Goal: Information Seeking & Learning: Check status

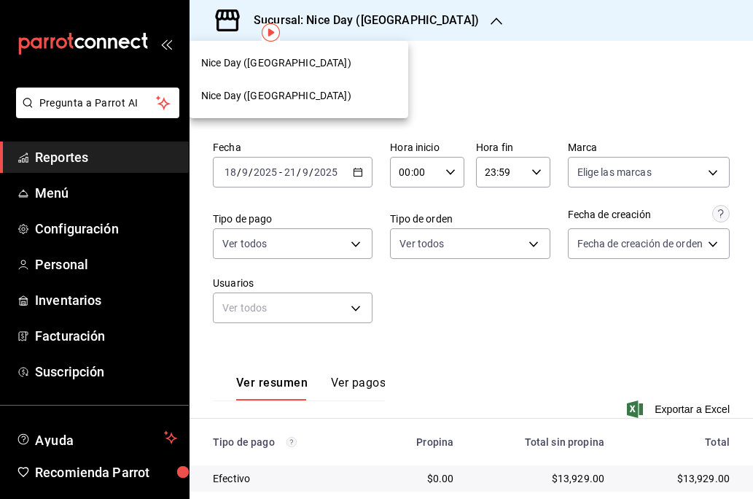
scroll to position [69, 0]
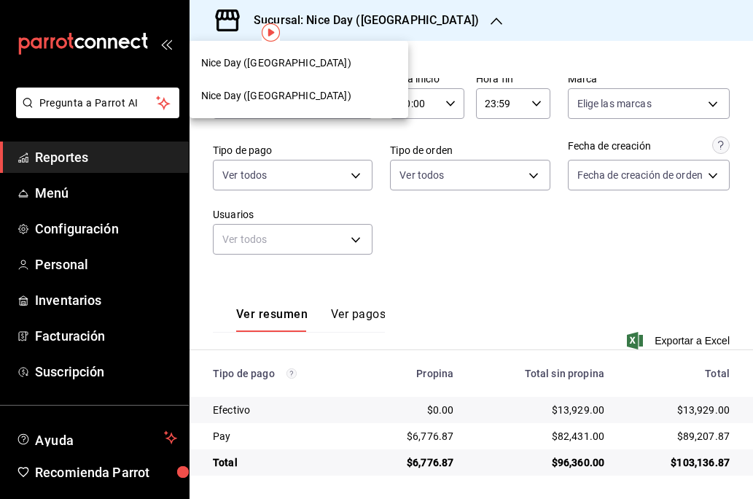
click at [271, 68] on span "Nice Day ([GEOGRAPHIC_DATA])" at bounding box center [276, 62] width 150 height 15
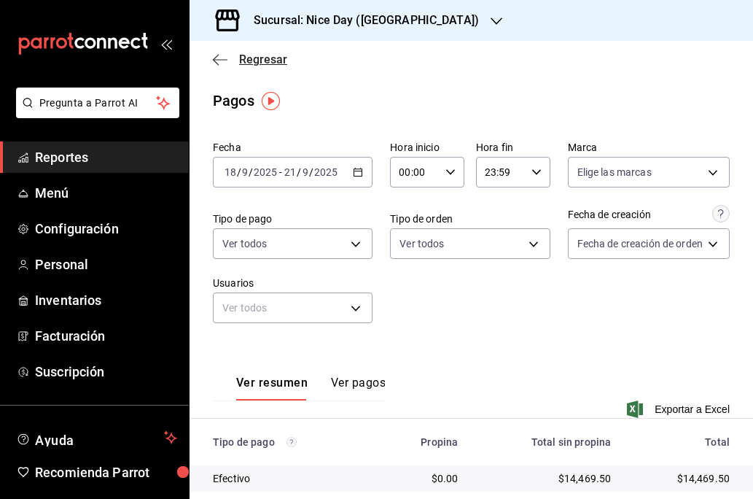
click at [217, 60] on icon "button" at bounding box center [220, 59] width 15 height 1
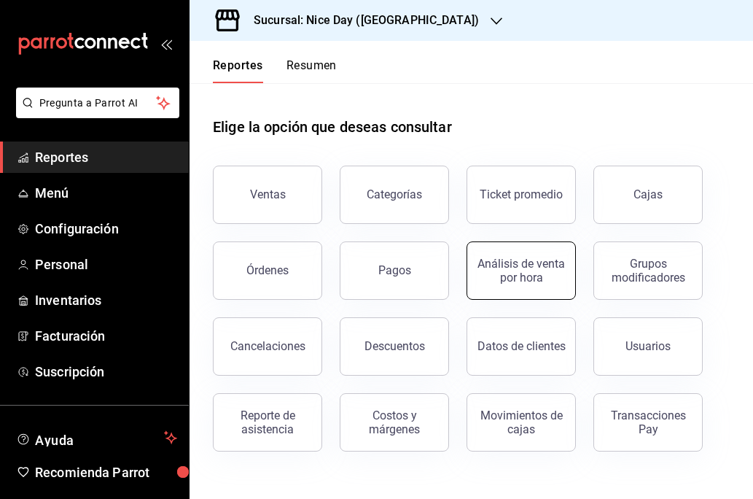
click at [535, 269] on div "Análisis de venta por hora" at bounding box center [521, 271] width 90 height 28
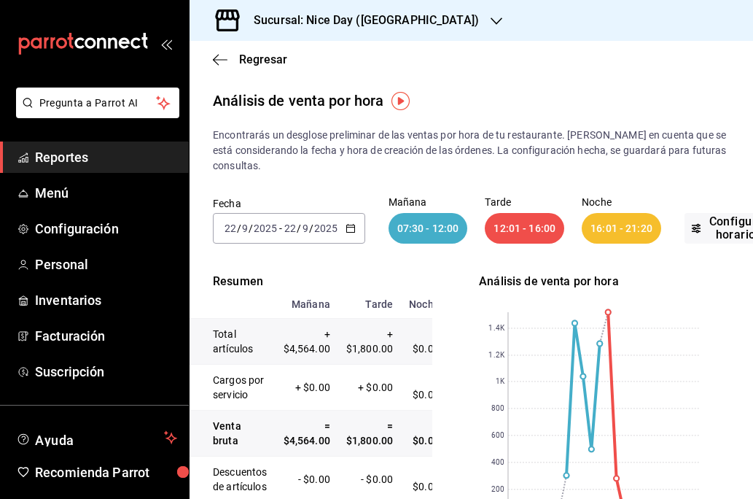
click at [349, 226] on icon "button" at bounding box center [351, 228] width 10 height 10
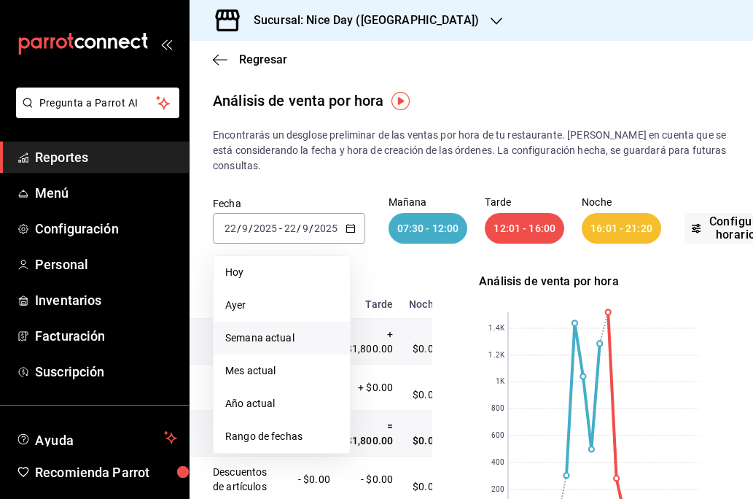
click at [264, 348] on li "Semana actual" at bounding box center [282, 338] width 136 height 33
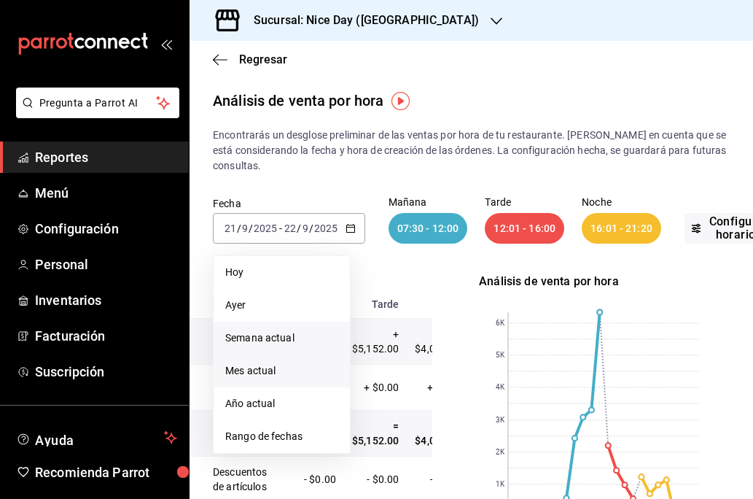
click at [273, 377] on span "Mes actual" at bounding box center [281, 370] width 113 height 15
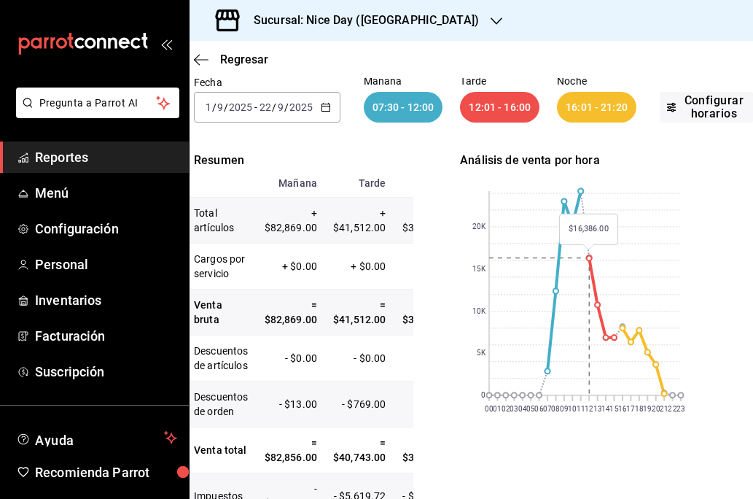
scroll to position [121, 18]
click at [204, 65] on icon "button" at bounding box center [202, 59] width 15 height 13
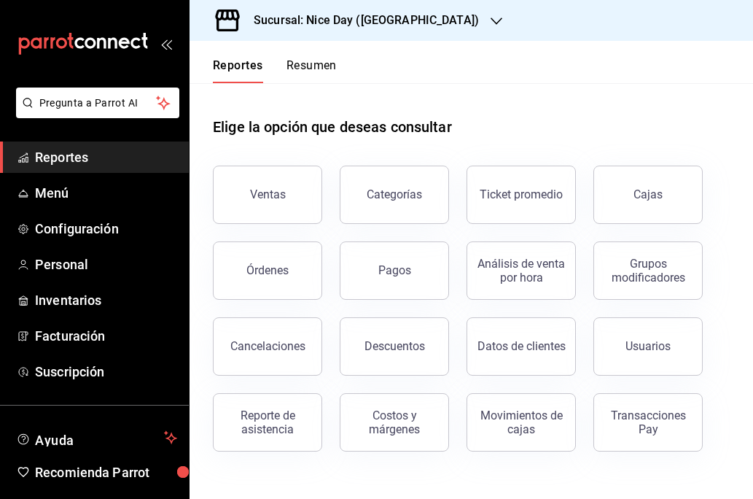
click at [65, 408] on div "Pregunta a Parrot AI Reportes Menú Configuración Personal Inventarios Facturaci…" at bounding box center [94, 318] width 189 height 463
click at [276, 362] on button "Cancelaciones" at bounding box center [267, 346] width 109 height 58
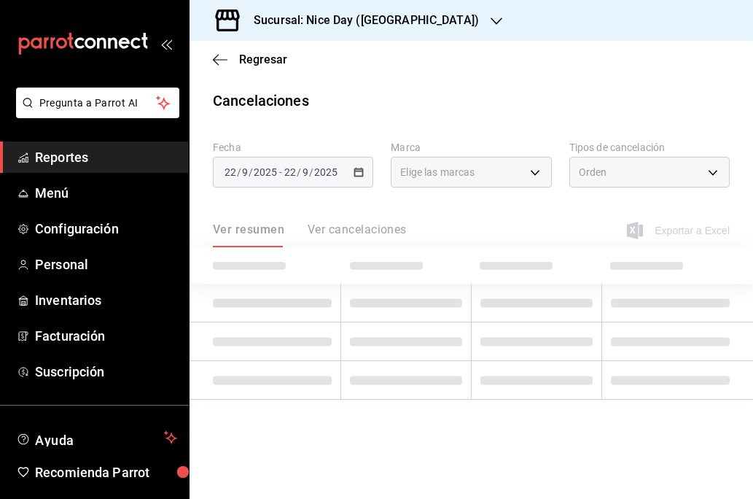
type input "[object Object]"
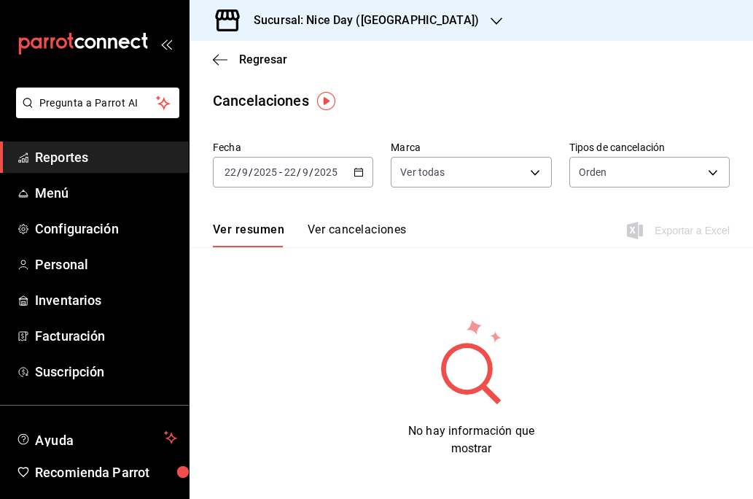
drag, startPoint x: 363, startPoint y: 179, endPoint x: 357, endPoint y: 172, distance: 8.8
click at [357, 172] on icon "button" at bounding box center [359, 172] width 10 height 10
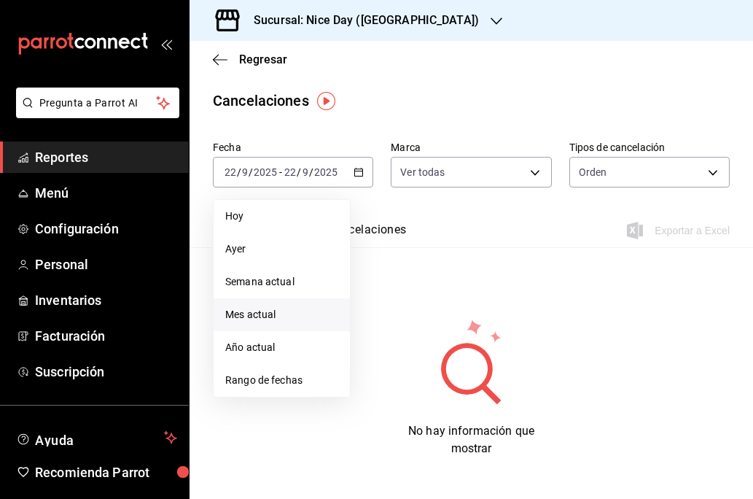
click at [246, 315] on span "Mes actual" at bounding box center [281, 314] width 113 height 15
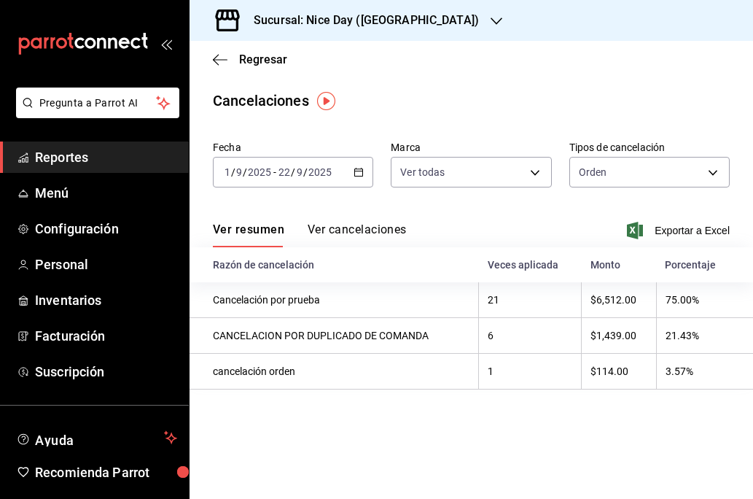
click at [365, 218] on div "Ver resumen Ver cancelaciones Exportar a Excel" at bounding box center [472, 226] width 564 height 42
click at [344, 233] on button "Ver cancelaciones" at bounding box center [357, 234] width 99 height 25
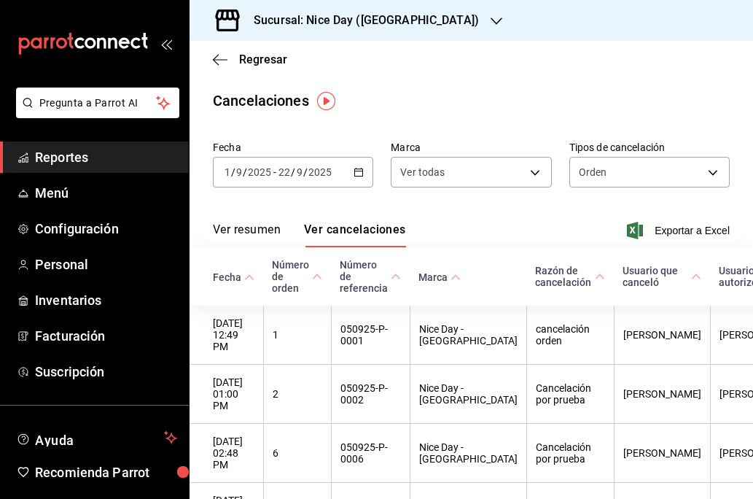
click at [252, 230] on button "Ver resumen" at bounding box center [247, 234] width 68 height 25
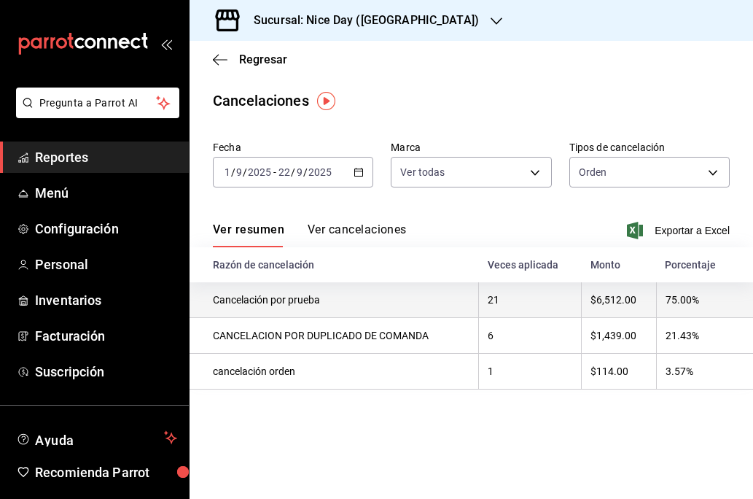
click at [419, 301] on th "Cancelación por prueba" at bounding box center [334, 300] width 289 height 36
click at [396, 311] on th "Cancelación por prueba" at bounding box center [334, 300] width 289 height 36
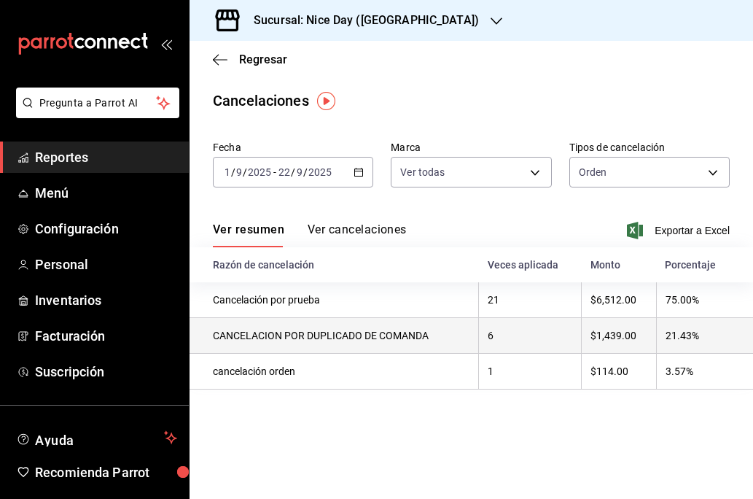
click at [405, 346] on th "CANCELACION POR DUPLICADO DE COMANDA" at bounding box center [334, 336] width 289 height 36
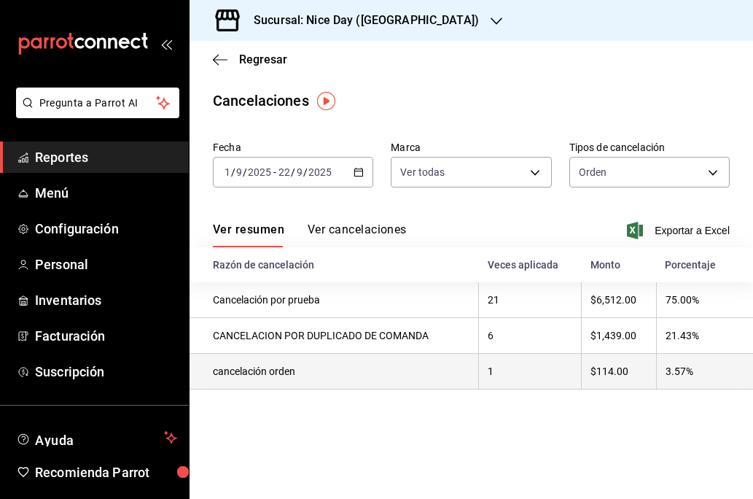
click at [359, 375] on th "cancelación orden" at bounding box center [334, 372] width 289 height 36
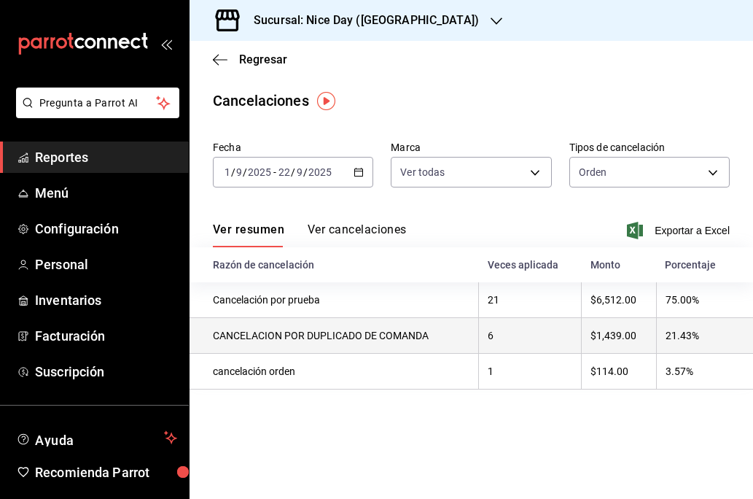
click at [367, 336] on th "CANCELACION POR DUPLICADO DE COMANDA" at bounding box center [334, 336] width 289 height 36
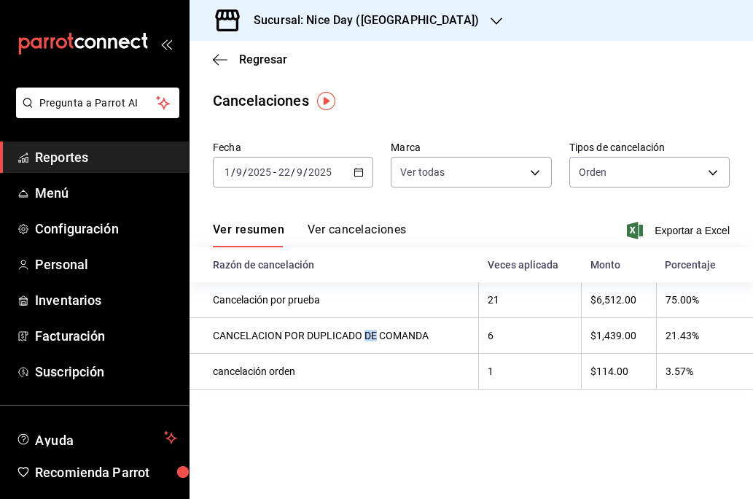
click at [355, 173] on \(Stroke\) "button" at bounding box center [358, 172] width 9 height 8
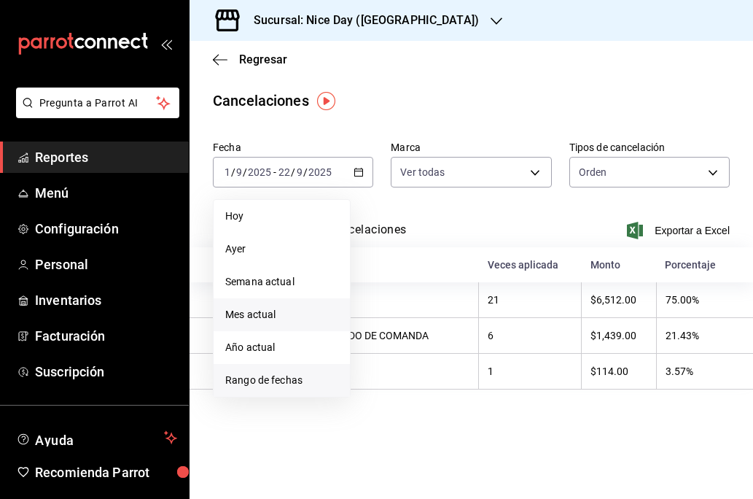
click at [255, 389] on li "Rango de fechas" at bounding box center [282, 380] width 136 height 33
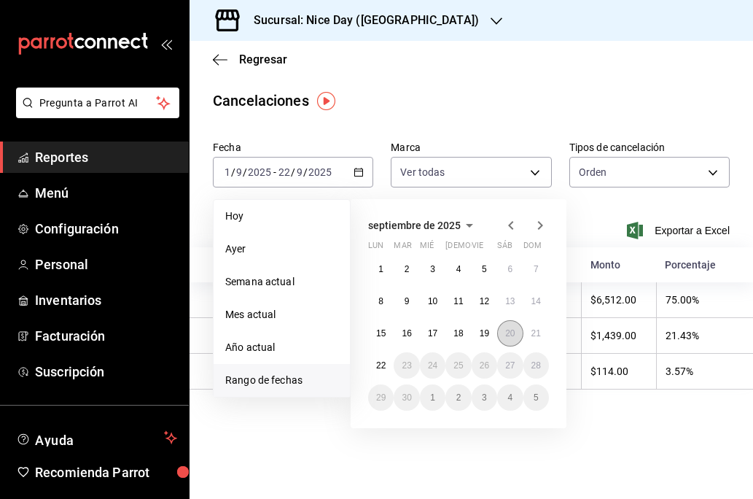
click at [515, 339] on button "20" at bounding box center [510, 333] width 26 height 26
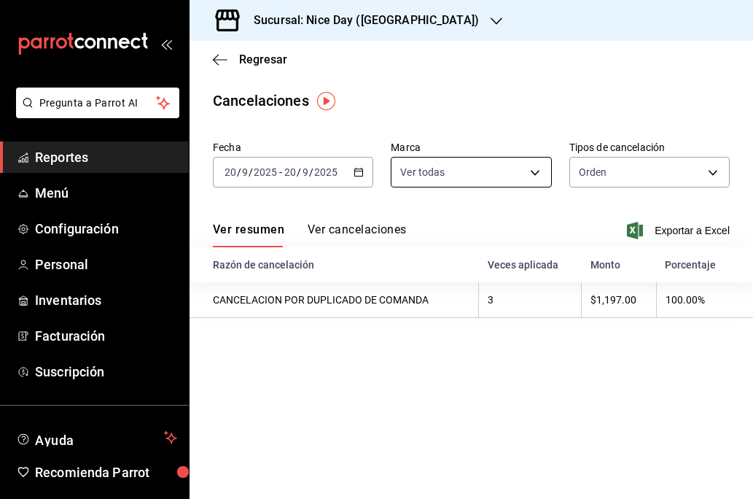
click at [534, 173] on body "Pregunta a Parrot AI Reportes Menú Configuración Personal Inventarios Facturaci…" at bounding box center [376, 249] width 753 height 499
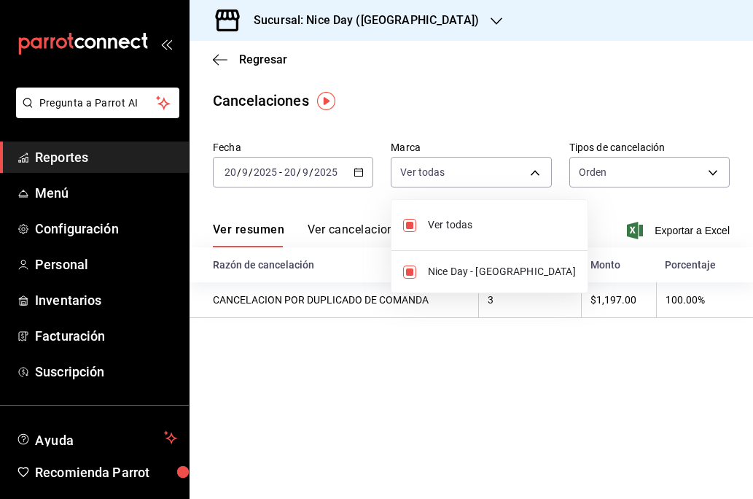
click at [636, 181] on div at bounding box center [376, 249] width 753 height 499
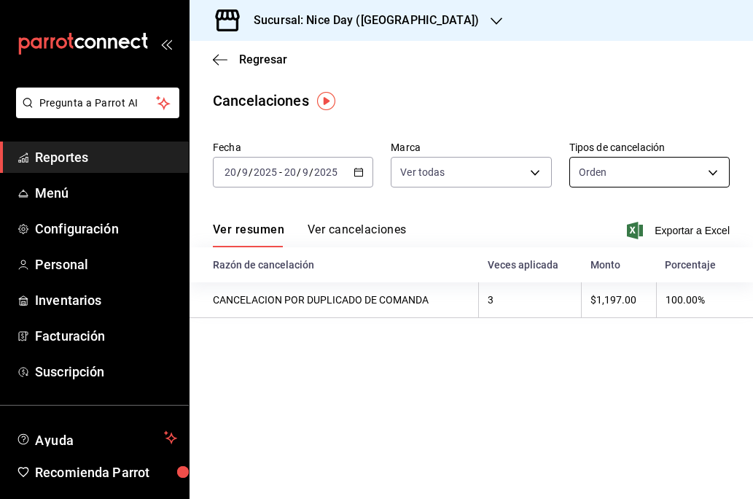
click at [660, 173] on body "Pregunta a Parrot AI Reportes Menú Configuración Personal Inventarios Facturaci…" at bounding box center [376, 249] width 753 height 499
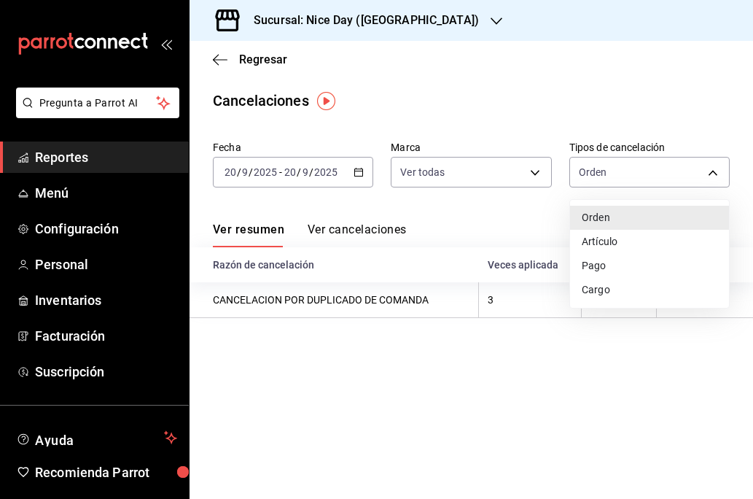
click at [591, 288] on li "Cargo" at bounding box center [649, 290] width 159 height 24
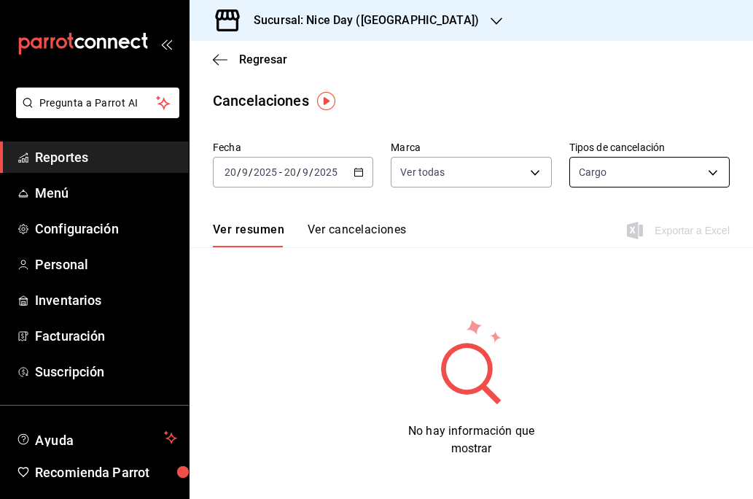
click at [682, 182] on body "Pregunta a Parrot AI Reportes Menú Configuración Personal Inventarios Facturaci…" at bounding box center [376, 249] width 753 height 499
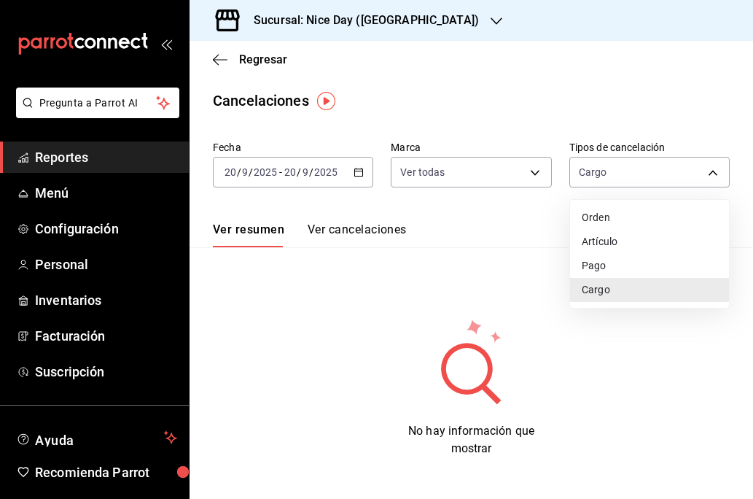
click at [605, 242] on li "Artículo" at bounding box center [649, 242] width 159 height 24
type input "ORDER_ITEM"
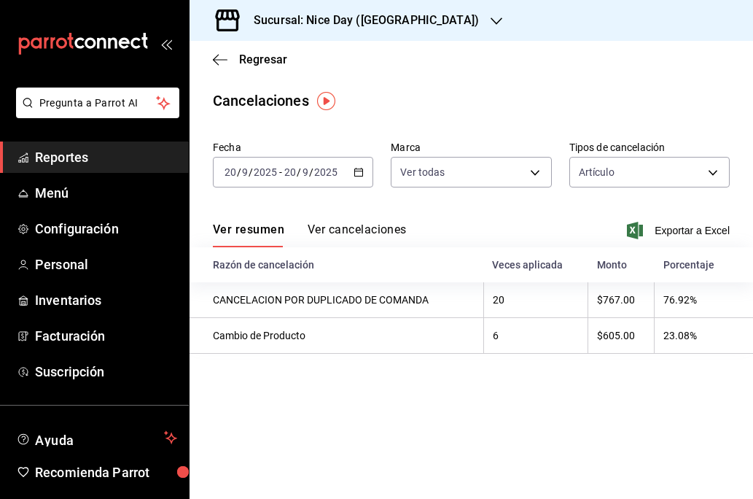
click at [360, 171] on icon "button" at bounding box center [359, 172] width 10 height 10
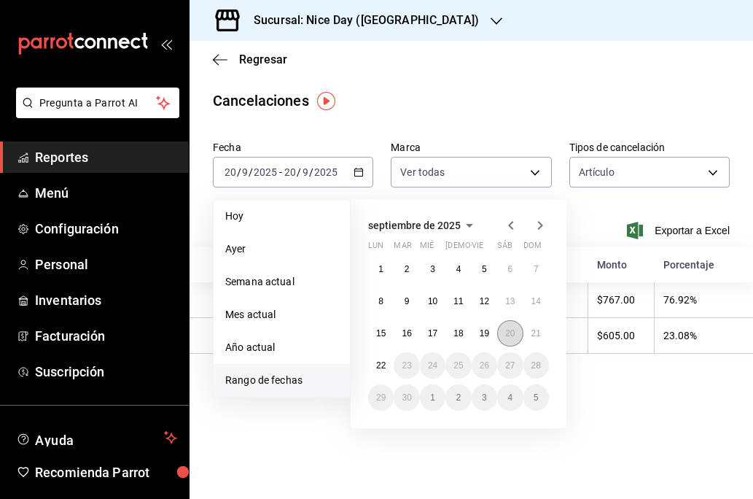
click at [511, 340] on button "20" at bounding box center [510, 333] width 26 height 26
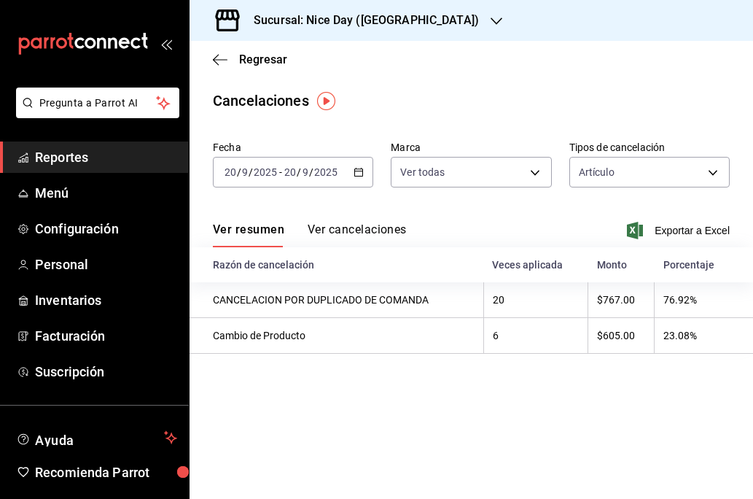
click at [595, 386] on main "Regresar Cancelaciones Fecha [DATE] [DATE] - [DATE] [DATE] Marca Ver todas [obj…" at bounding box center [472, 270] width 564 height 458
click at [366, 231] on button "Ver cancelaciones" at bounding box center [357, 234] width 99 height 25
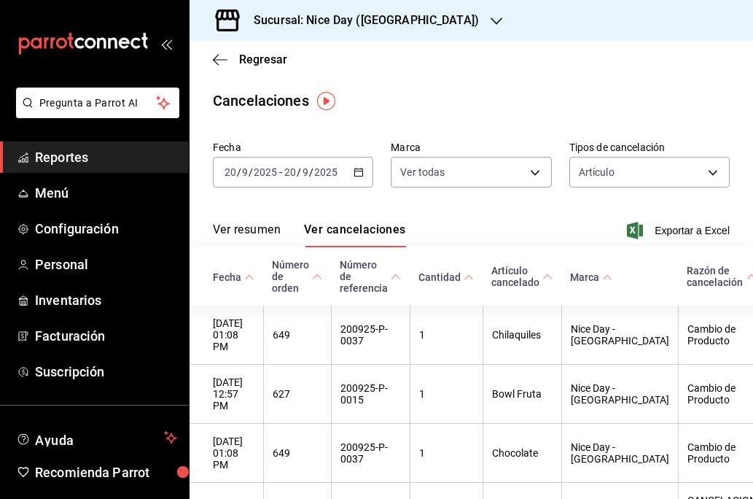
click at [270, 232] on button "Ver resumen" at bounding box center [247, 234] width 68 height 25
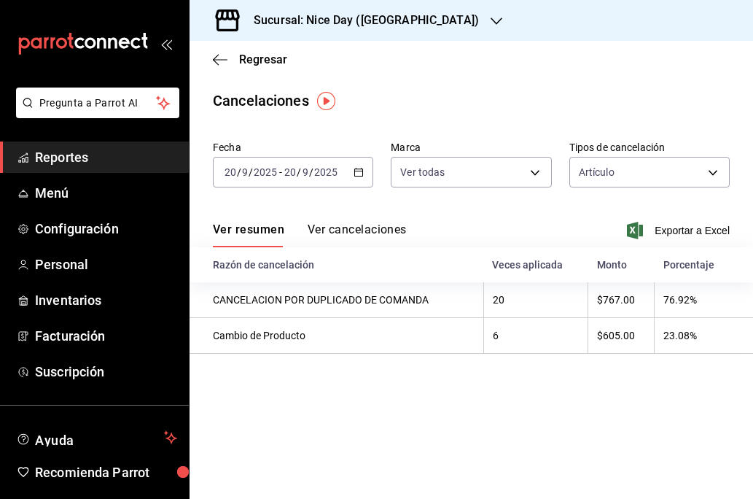
click at [371, 232] on button "Ver cancelaciones" at bounding box center [357, 234] width 99 height 25
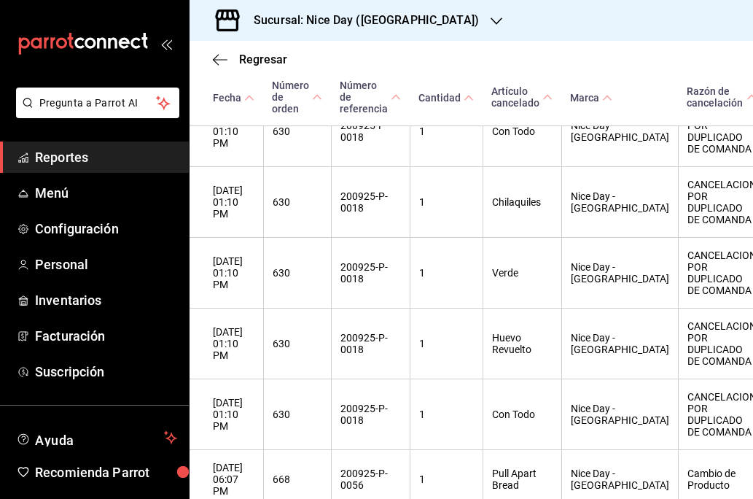
scroll to position [1591, 0]
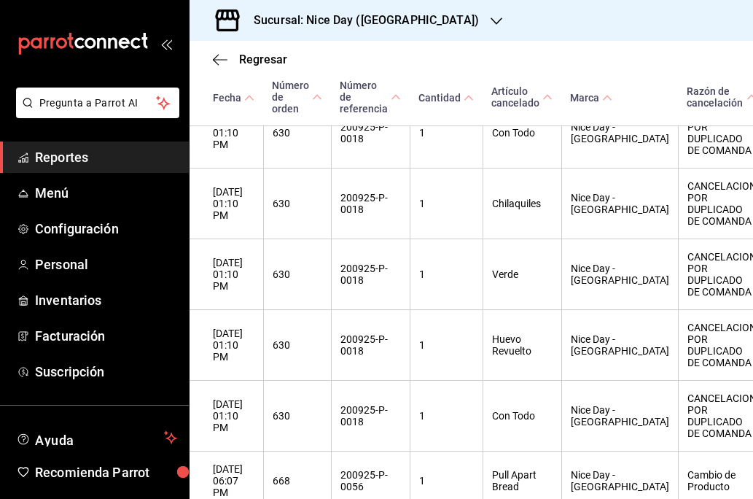
click at [61, 153] on span "Reportes" at bounding box center [106, 157] width 142 height 20
